Goal: Transaction & Acquisition: Obtain resource

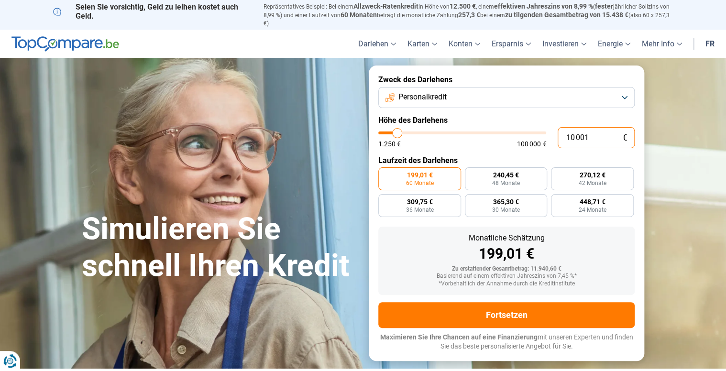
drag, startPoint x: 599, startPoint y: 138, endPoint x: 556, endPoint y: 138, distance: 42.6
click at [556, 138] on div "10 001 € 1.250 € 100 000 €" at bounding box center [506, 137] width 256 height 21
type input "1"
type input "1250"
type input "10"
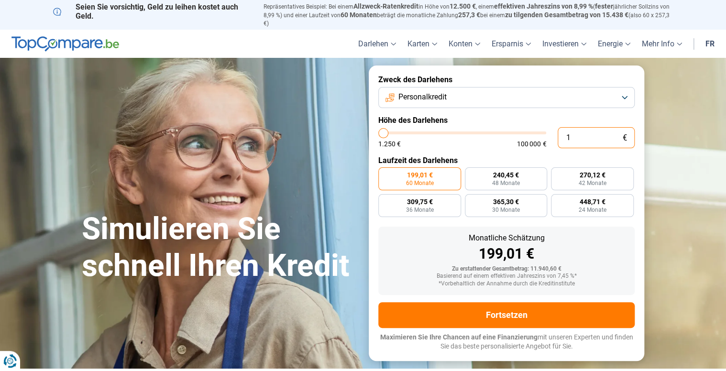
type input "1250"
type input "100"
type input "1250"
type input "1 000"
type input "1250"
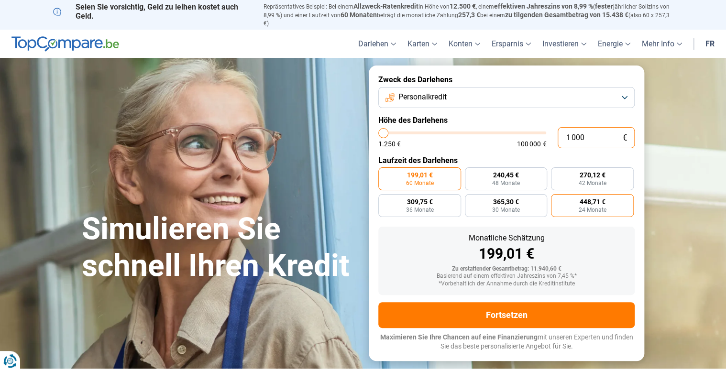
type input "1 250"
type input "1250"
radio input "true"
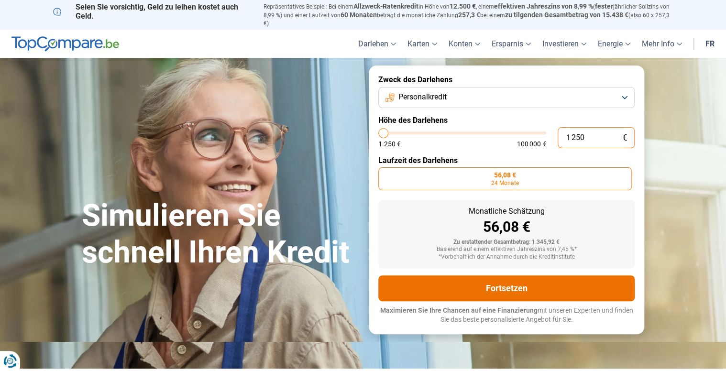
type input "1 250"
click at [503, 287] on button "Fortsetzen" at bounding box center [506, 289] width 256 height 26
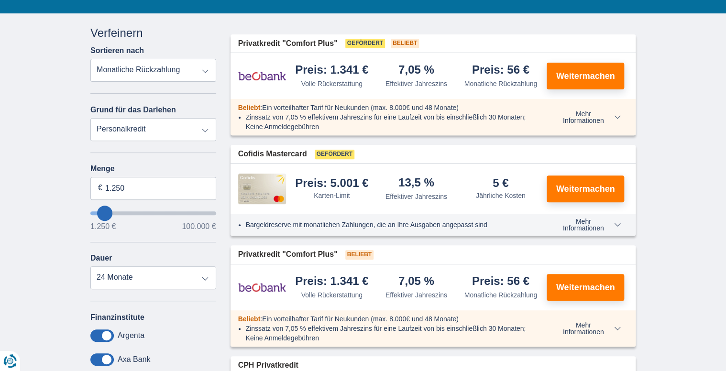
scroll to position [115, 0]
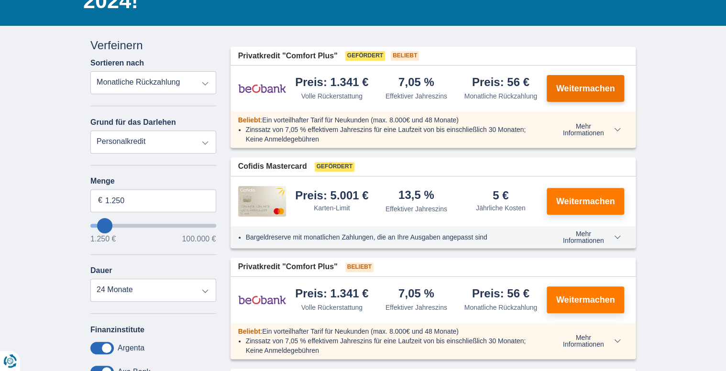
click at [566, 90] on font "Weitermachen" at bounding box center [585, 89] width 59 height 10
click at [563, 88] on font "Weitermachen" at bounding box center [585, 89] width 59 height 10
